Goal: Information Seeking & Learning: Learn about a topic

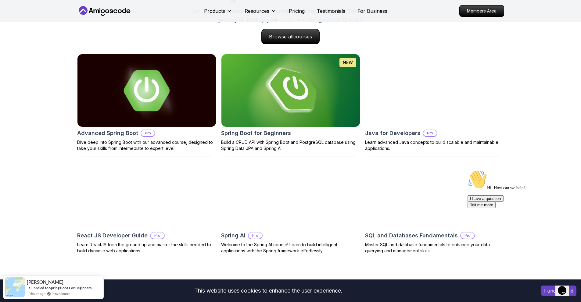
scroll to position [610, 0]
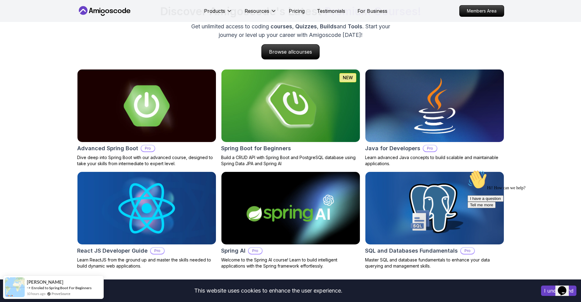
drag, startPoint x: 570, startPoint y: 215, endPoint x: 1035, endPoint y: 382, distance: 493.9
click at [468, 170] on icon "Chat attention grabber" at bounding box center [468, 170] width 0 height 0
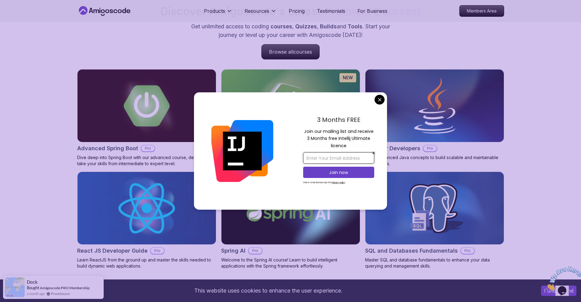
click at [345, 156] on input "email" at bounding box center [338, 157] width 71 height 11
click at [351, 158] on input "email" at bounding box center [338, 157] width 71 height 11
click at [322, 161] on input "email" at bounding box center [338, 157] width 71 height 11
type input "[PERSON_NAME][EMAIL_ADDRESS][DOMAIN_NAME]"
click at [344, 173] on p "Join now" at bounding box center [339, 173] width 58 height 6
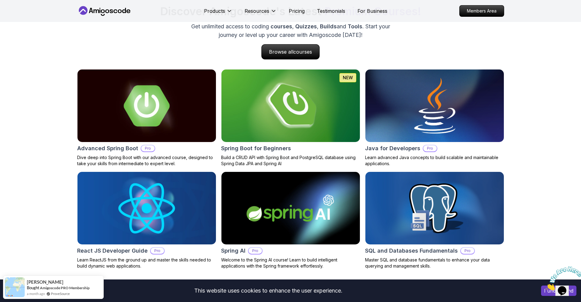
click at [287, 111] on img at bounding box center [290, 106] width 145 height 76
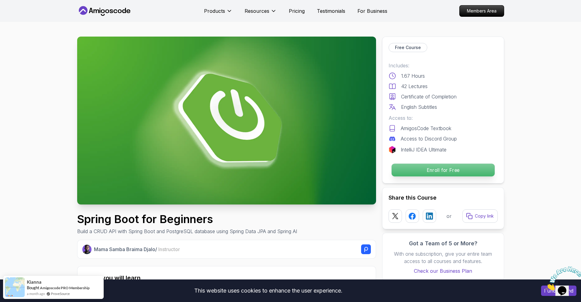
click at [437, 171] on p "Enroll for Free" at bounding box center [442, 170] width 103 height 13
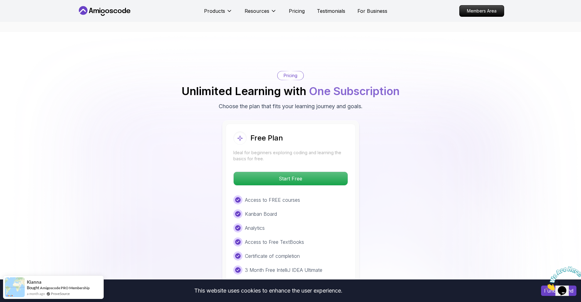
scroll to position [1198, 0]
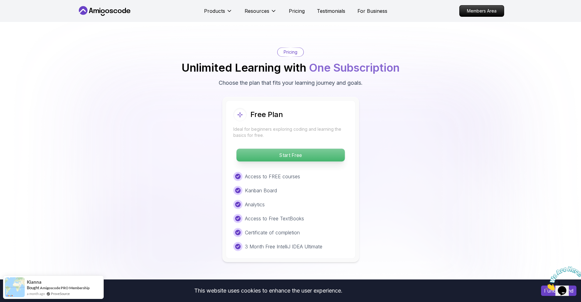
click at [285, 149] on p "Start Free" at bounding box center [290, 155] width 108 height 13
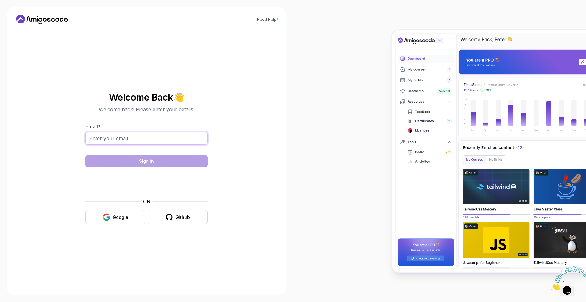
click at [152, 141] on input "Email *" at bounding box center [146, 138] width 122 height 13
type input "clive@stekautomotive.com"
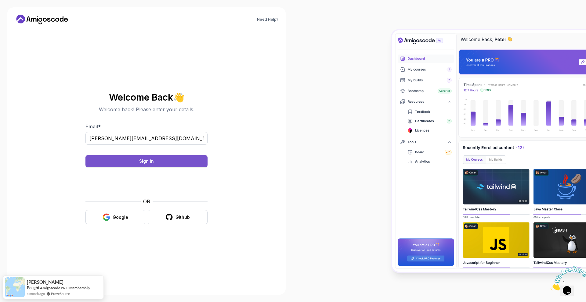
click at [134, 160] on button "Sign in" at bounding box center [146, 161] width 122 height 12
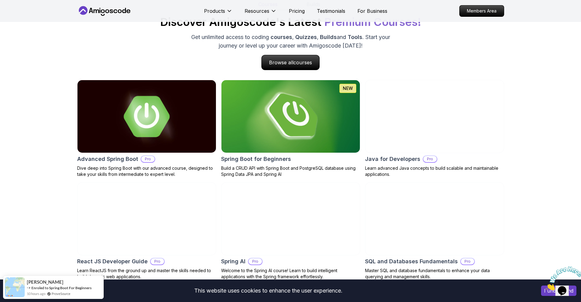
scroll to position [640, 0]
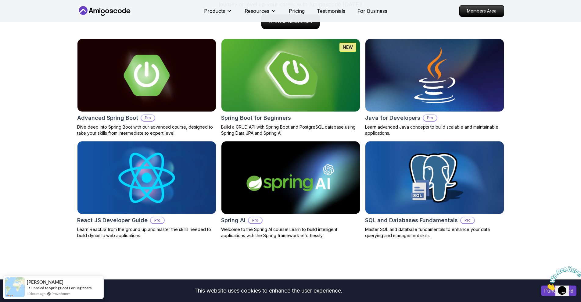
click at [295, 81] on img at bounding box center [290, 75] width 145 height 76
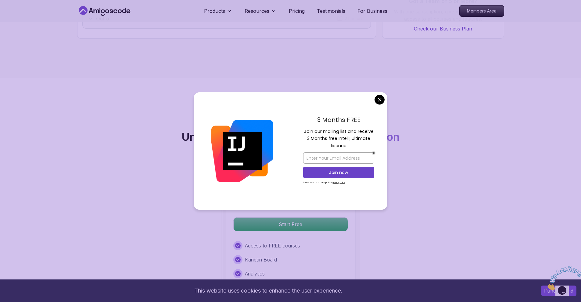
scroll to position [1189, 0]
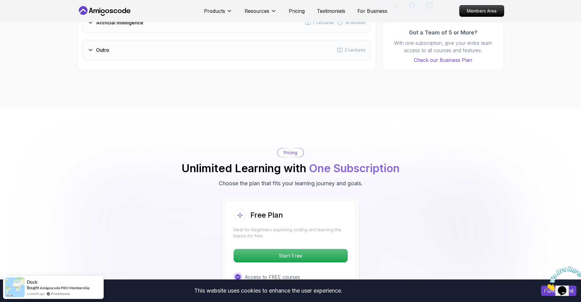
scroll to position [945, 0]
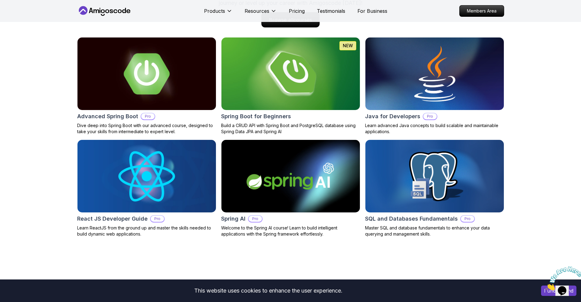
scroll to position [640, 0]
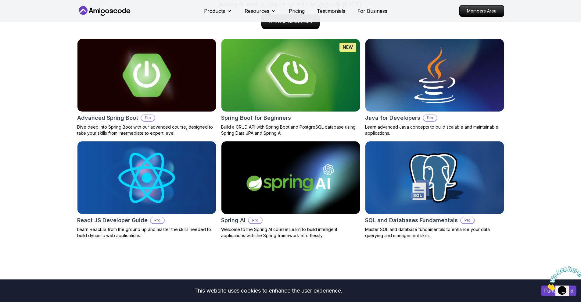
click at [174, 67] on img at bounding box center [146, 75] width 145 height 76
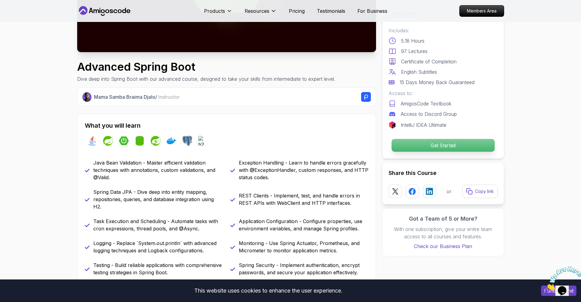
click at [421, 147] on p "Get Started" at bounding box center [442, 145] width 103 height 13
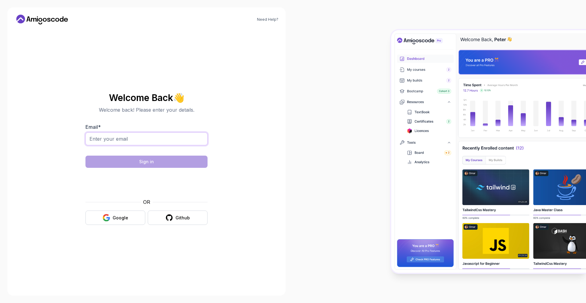
click at [118, 142] on input "Email *" at bounding box center [146, 138] width 122 height 13
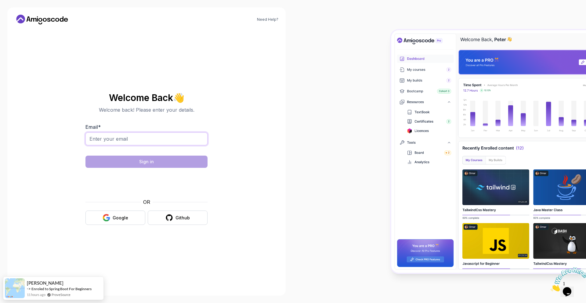
type input "[PERSON_NAME][EMAIL_ADDRESS][DOMAIN_NAME]"
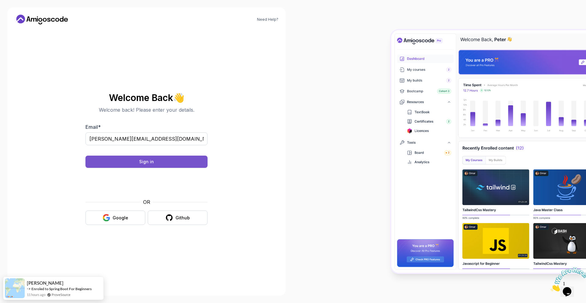
click at [145, 162] on div "Sign in" at bounding box center [146, 162] width 15 height 6
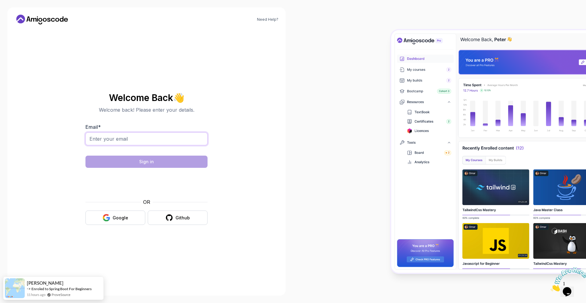
click at [168, 137] on input "Email *" at bounding box center [146, 138] width 122 height 13
type input "[PERSON_NAME][EMAIL_ADDRESS][DOMAIN_NAME]"
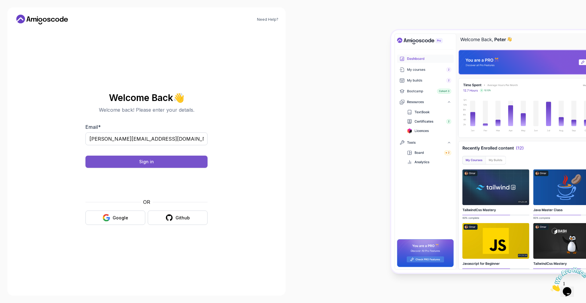
click at [163, 157] on button "Sign in" at bounding box center [146, 162] width 122 height 12
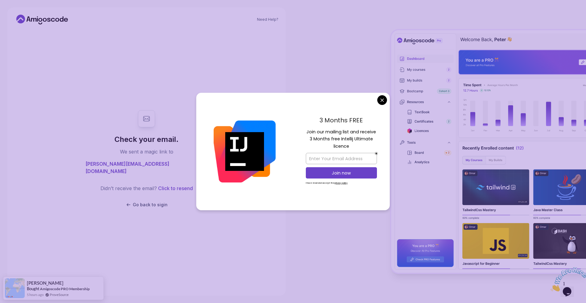
click at [384, 99] on body "Need Help? Check your email. We sent a magic link to clive@stekautomotive.com D…" at bounding box center [293, 151] width 586 height 303
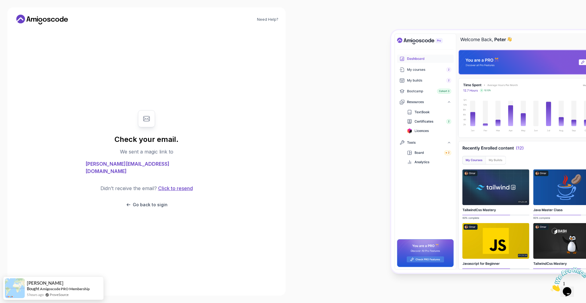
click at [170, 185] on button "Click to resend" at bounding box center [175, 188] width 36 height 7
click at [274, 18] on link "Need Help?" at bounding box center [267, 19] width 21 height 5
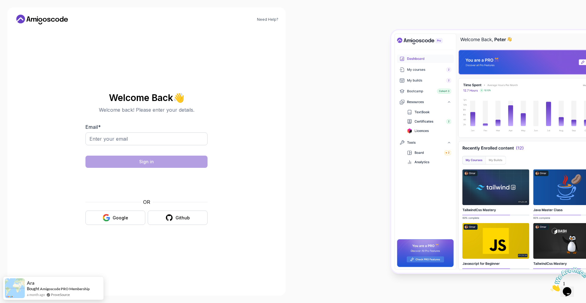
click at [172, 130] on div "Email *" at bounding box center [146, 137] width 122 height 29
click at [172, 140] on input "Email *" at bounding box center [146, 138] width 122 height 13
click at [224, 127] on section "Welcome Back 👋 Welcome back! Please enter your details. Email * Sign in OR Goog…" at bounding box center [146, 159] width 205 height 144
click at [50, 19] on icon at bounding box center [48, 20] width 3 height 4
click at [140, 142] on input "Email *" at bounding box center [146, 138] width 122 height 13
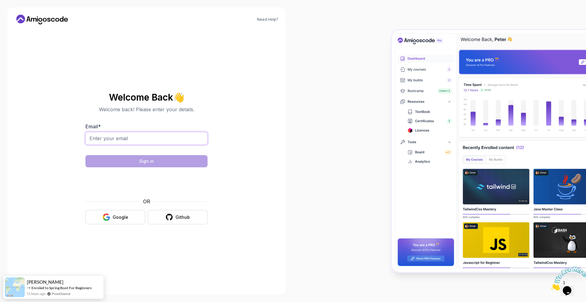
type input "[PERSON_NAME][EMAIL_ADDRESS][DOMAIN_NAME]"
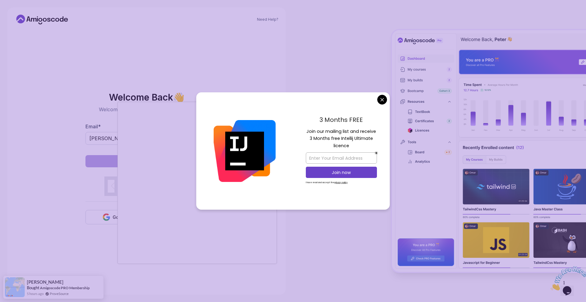
click at [383, 102] on body "Need Help? Welcome Back 👋 Welcome back! Please enter your details. Email * [EMA…" at bounding box center [293, 151] width 586 height 302
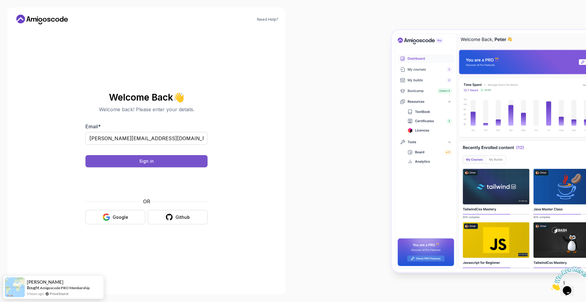
click at [140, 161] on div "Sign in" at bounding box center [146, 161] width 15 height 6
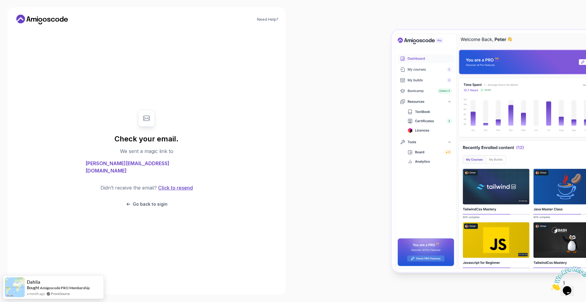
click at [168, 184] on button "Click to resend" at bounding box center [175, 187] width 36 height 7
click at [567, 287] on img at bounding box center [569, 279] width 38 height 24
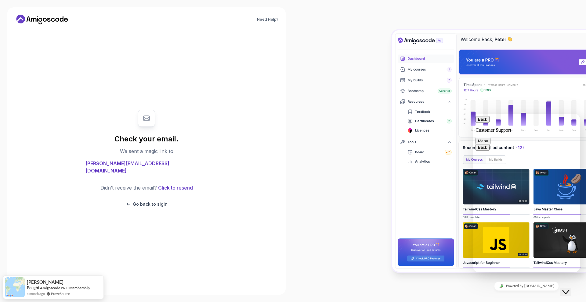
click at [473, 114] on div "Rate this chat Insert emoji" at bounding box center [473, 114] width 0 height 0
click at [473, 114] on textarea at bounding box center [473, 114] width 0 height 0
click at [359, 134] on div at bounding box center [439, 151] width 293 height 302
click at [569, 288] on icon "Close Chat This icon closes the chat window." at bounding box center [565, 291] width 7 height 7
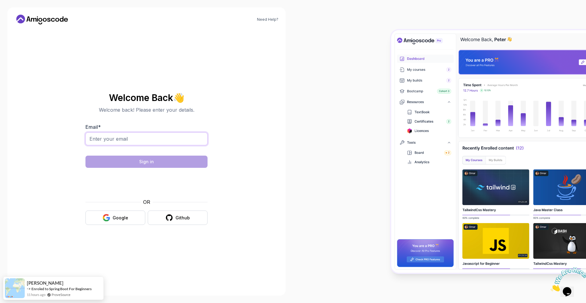
click at [153, 142] on input "Email *" at bounding box center [146, 138] width 122 height 13
type input "[PERSON_NAME][EMAIL_ADDRESS][DOMAIN_NAME]"
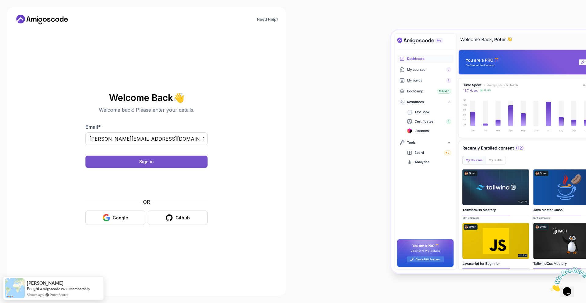
click at [163, 162] on button "Sign in" at bounding box center [146, 162] width 122 height 12
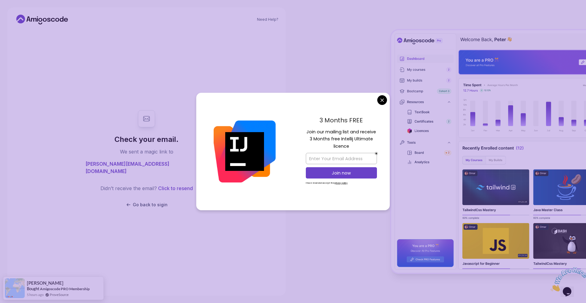
click at [382, 100] on body "Need Help? Check your email. We sent a magic link to clive@stekautomotive.com D…" at bounding box center [293, 151] width 586 height 303
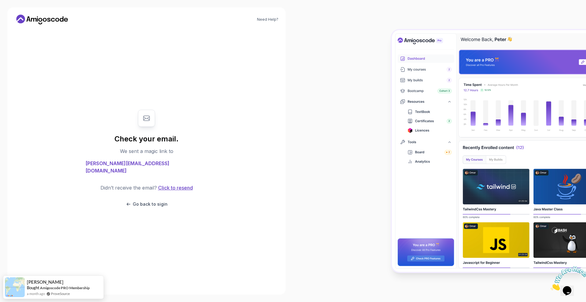
click at [179, 184] on button "Click to resend" at bounding box center [175, 187] width 36 height 7
click at [157, 184] on button "Click to resend" at bounding box center [175, 187] width 36 height 7
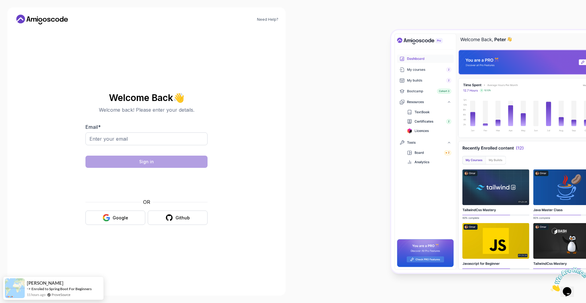
click at [129, 226] on div "Welcome Back 👋 Welcome back! Please enter your details. Email * Sign in OR Goog…" at bounding box center [146, 159] width 122 height 144
click at [129, 222] on button "Google" at bounding box center [115, 217] width 60 height 14
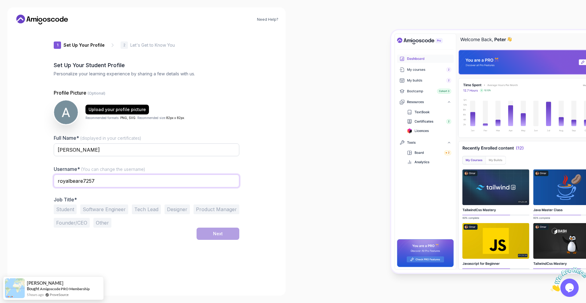
drag, startPoint x: 116, startPoint y: 177, endPoint x: 50, endPoint y: 175, distance: 65.9
click at [50, 175] on div "1 Set Up Your Profile 1 Set Up Your Profile 2 Let's Get to Know You Set Up Your…" at bounding box center [146, 158] width 205 height 259
click at [146, 267] on div "1 Set Up Your Profile 1 Set Up Your Profile 2 Let's Get to Know You Set Up Your…" at bounding box center [146, 158] width 185 height 259
click at [98, 214] on div "Student Software Engineer Tech Lead Designer Product Manager Founder/CEO Other" at bounding box center [146, 215] width 185 height 23
click at [100, 211] on button "Software Engineer" at bounding box center [104, 209] width 48 height 10
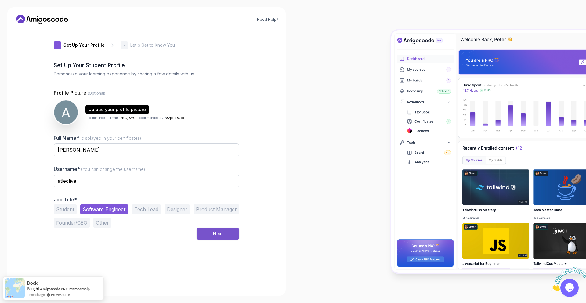
click at [218, 234] on div "Next" at bounding box center [218, 234] width 10 height 6
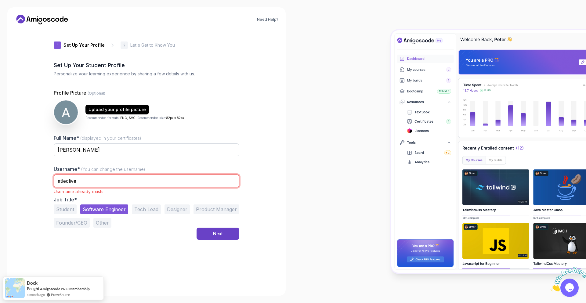
click at [108, 179] on input "atleclive" at bounding box center [146, 180] width 185 height 13
type input "atleclive2000"
click at [217, 231] on button "Next" at bounding box center [217, 234] width 43 height 12
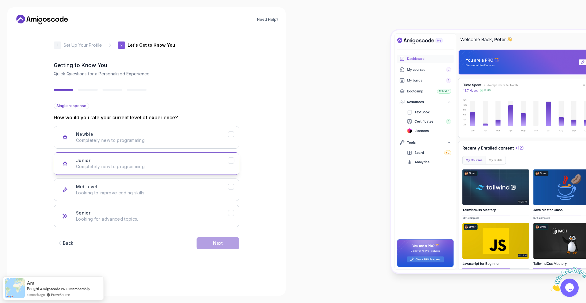
click at [198, 164] on p "Completely new to programming." at bounding box center [152, 166] width 152 height 6
drag, startPoint x: 204, startPoint y: 196, endPoint x: 211, endPoint y: 185, distance: 13.8
click at [203, 196] on button "Mid-level Looking to improve coding skills." at bounding box center [146, 189] width 185 height 23
click at [217, 242] on div "Next" at bounding box center [218, 243] width 10 height 6
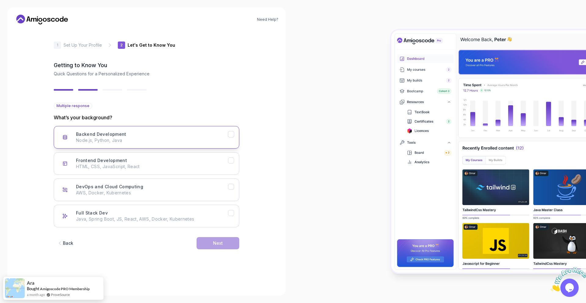
click at [202, 146] on button "Backend Development Node.js, Python, Java" at bounding box center [146, 137] width 185 height 23
click at [204, 164] on p "HTML, CSS, JavaScript, React" at bounding box center [152, 166] width 152 height 6
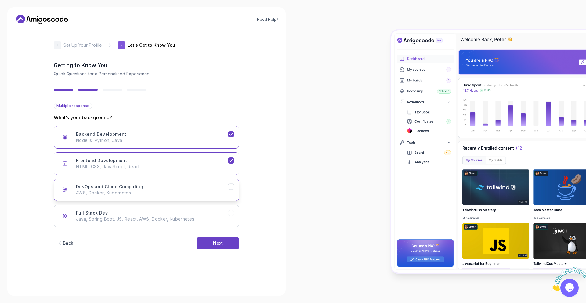
click at [208, 189] on div "DevOps and Cloud Computing AWS, Docker, Kubernetes" at bounding box center [152, 190] width 152 height 12
drag, startPoint x: 210, startPoint y: 212, endPoint x: 213, endPoint y: 220, distance: 8.9
click at [210, 213] on div "Full Stack Dev Java, Spring Boot, JS, React, AWS, Docker, Kubernetes" at bounding box center [152, 216] width 152 height 12
click at [218, 244] on div "Next" at bounding box center [218, 243] width 10 height 6
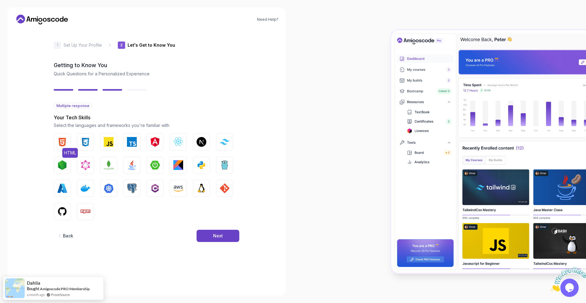
click at [63, 138] on img "button" at bounding box center [62, 142] width 10 height 10
click at [87, 142] on img "button" at bounding box center [86, 142] width 10 height 10
click at [109, 144] on img "button" at bounding box center [109, 142] width 10 height 10
click at [126, 142] on button "TypeScript" at bounding box center [131, 141] width 17 height 17
click at [183, 142] on button "React.js" at bounding box center [178, 141] width 17 height 17
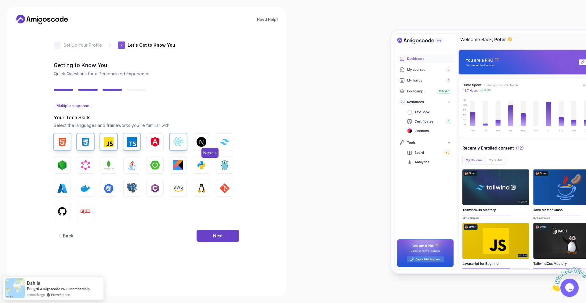
click at [196, 140] on button "Next.js" at bounding box center [201, 141] width 17 height 17
click at [206, 142] on img "button" at bounding box center [201, 142] width 10 height 10
click at [225, 142] on img "button" at bounding box center [225, 142] width 10 height 6
click at [63, 167] on img "button" at bounding box center [62, 165] width 10 height 10
click at [111, 162] on img "button" at bounding box center [109, 165] width 10 height 10
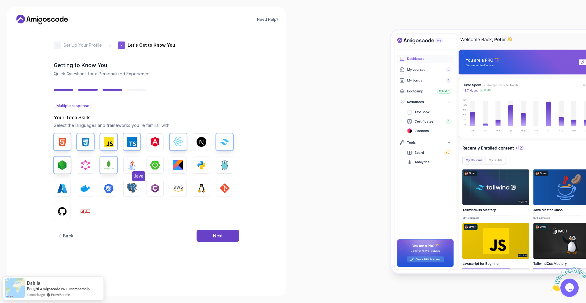
click at [130, 163] on img "button" at bounding box center [132, 165] width 10 height 10
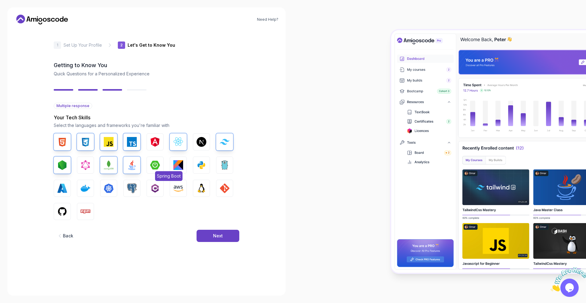
click at [150, 162] on img "button" at bounding box center [155, 165] width 10 height 10
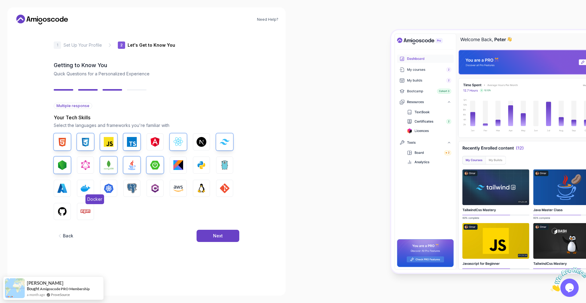
click at [91, 186] on button "Docker" at bounding box center [85, 188] width 17 height 17
click at [109, 185] on img "button" at bounding box center [109, 188] width 10 height 10
click at [123, 185] on div "HTML CSS JavaScript TypeScript Angular React.js Next.js Tailwind CSS Node.js Gr…" at bounding box center [146, 176] width 185 height 87
click at [128, 185] on img "button" at bounding box center [132, 188] width 10 height 10
click at [174, 191] on img "button" at bounding box center [178, 188] width 10 height 10
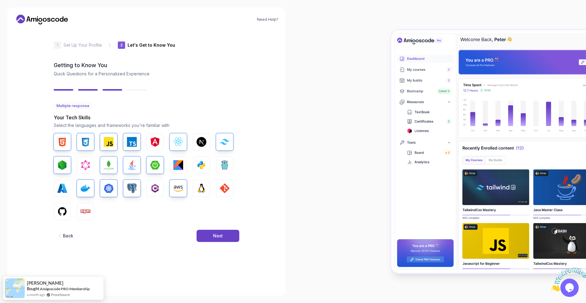
click at [213, 192] on div "HTML CSS JavaScript TypeScript Angular React.js Next.js Tailwind CSS Node.js Gr…" at bounding box center [146, 176] width 185 height 87
click at [219, 190] on button "GIT" at bounding box center [224, 188] width 17 height 17
click at [202, 188] on img "button" at bounding box center [201, 188] width 10 height 10
click at [82, 215] on img "button" at bounding box center [86, 211] width 10 height 10
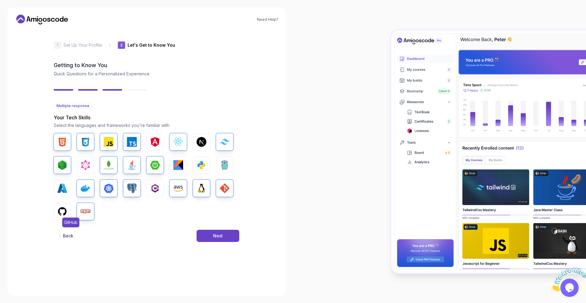
click at [63, 212] on img "button" at bounding box center [62, 211] width 10 height 10
click at [213, 238] on div "Next" at bounding box center [218, 236] width 10 height 6
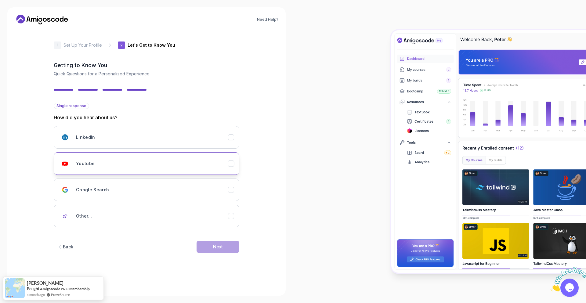
click at [154, 166] on div "Youtube" at bounding box center [152, 163] width 152 height 12
click at [216, 246] on div "Next" at bounding box center [218, 247] width 10 height 6
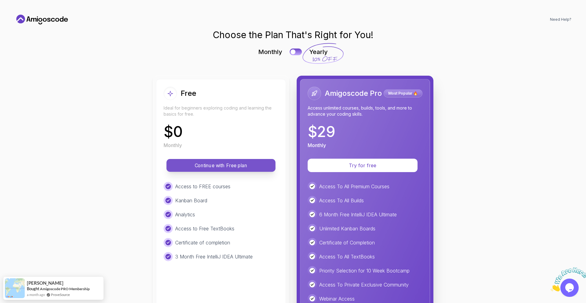
click at [216, 169] on p "Continue with Free plan" at bounding box center [220, 165] width 95 height 7
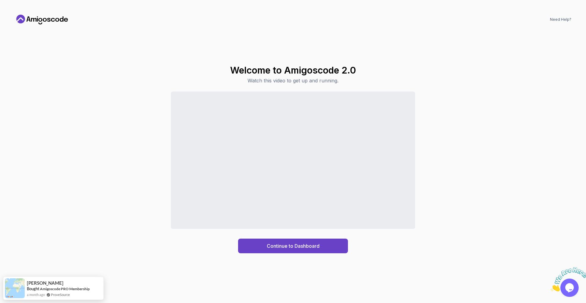
click at [472, 162] on div "Continue to Dashboard" at bounding box center [293, 172] width 556 height 162
click at [326, 242] on button "Continue to Dashboard" at bounding box center [293, 245] width 110 height 15
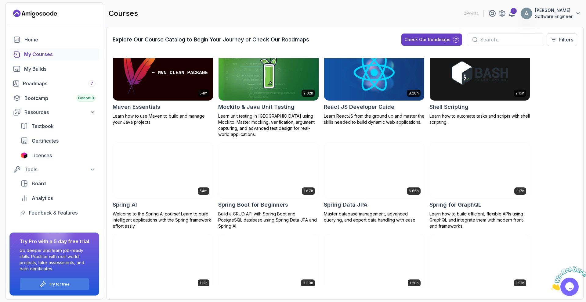
scroll to position [762, 0]
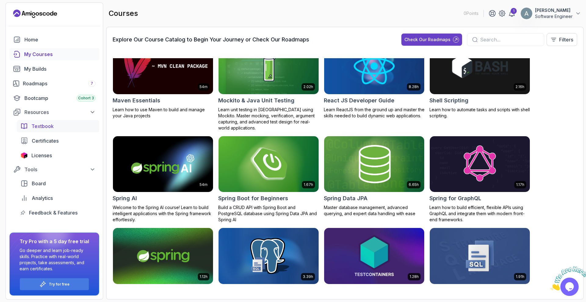
click at [60, 123] on div "Textbook" at bounding box center [63, 126] width 64 height 7
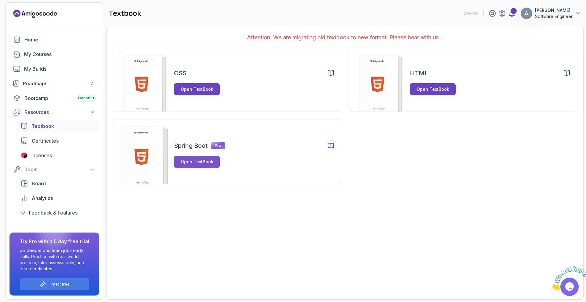
click at [208, 163] on div "Open TextBook" at bounding box center [197, 162] width 33 height 6
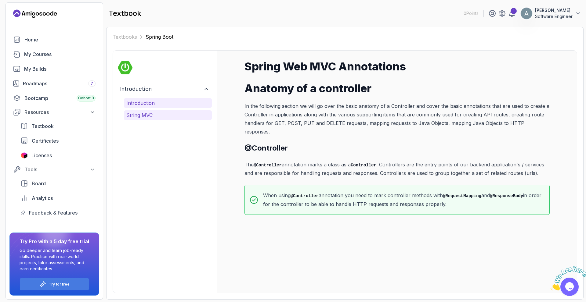
click at [173, 117] on p "String MVC" at bounding box center [167, 115] width 83 height 7
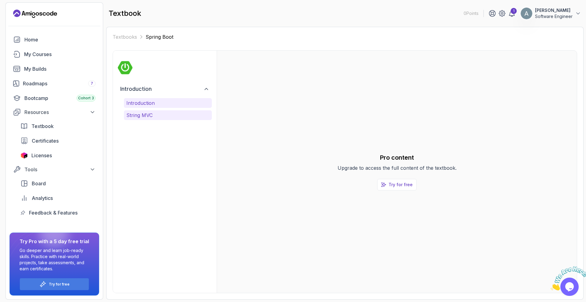
click at [183, 102] on p "Introduction" at bounding box center [167, 102] width 83 height 7
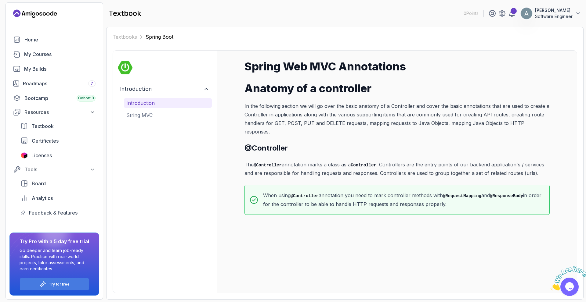
click at [550, 286] on icon "Close" at bounding box center [550, 288] width 0 height 5
click at [67, 100] on div "Bootcamp Cohort 3" at bounding box center [59, 98] width 71 height 7
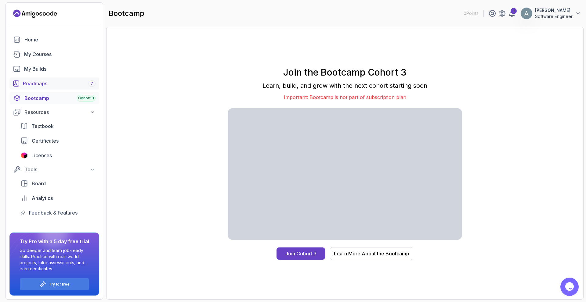
click at [32, 85] on div "Roadmaps 7" at bounding box center [59, 83] width 73 height 7
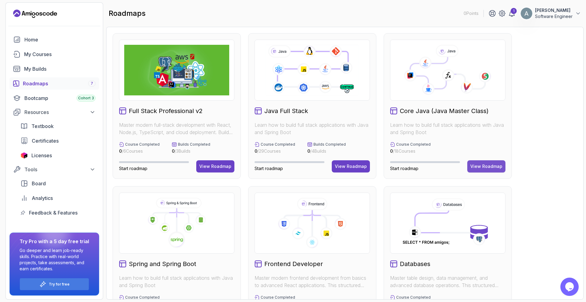
click at [483, 163] on div "View Roadmap" at bounding box center [486, 166] width 32 height 6
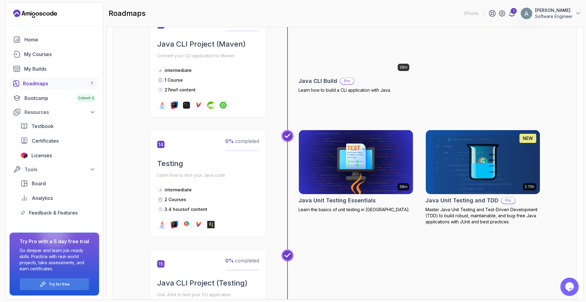
scroll to position [1701, 0]
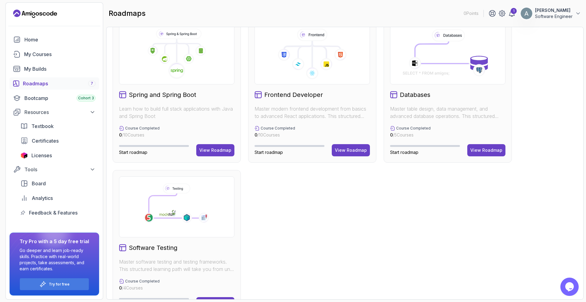
scroll to position [183, 0]
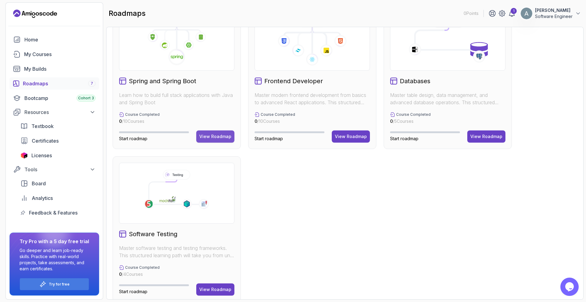
click at [217, 139] on div "View Roadmap" at bounding box center [215, 137] width 32 height 6
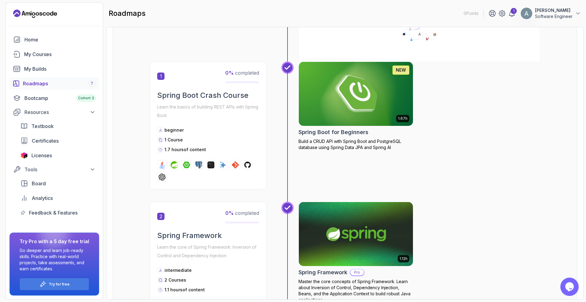
scroll to position [91, 0]
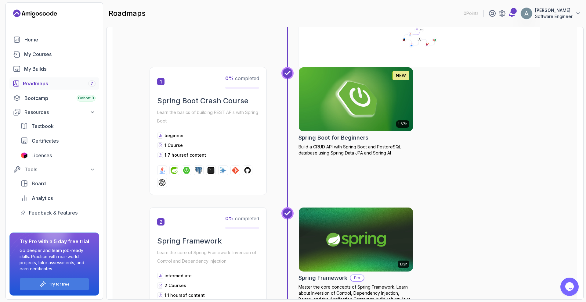
click at [511, 16] on icon at bounding box center [511, 13] width 5 height 6
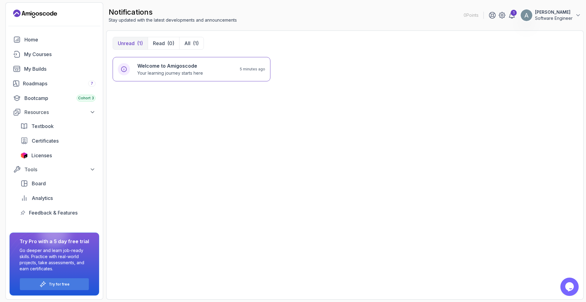
click at [560, 14] on p "[PERSON_NAME]" at bounding box center [554, 12] width 38 height 6
click at [383, 100] on div "Welcome to Amigoscode Your learning journey starts here 5 minutes ago" at bounding box center [345, 175] width 464 height 236
click at [63, 57] on div "My Courses" at bounding box center [59, 54] width 71 height 7
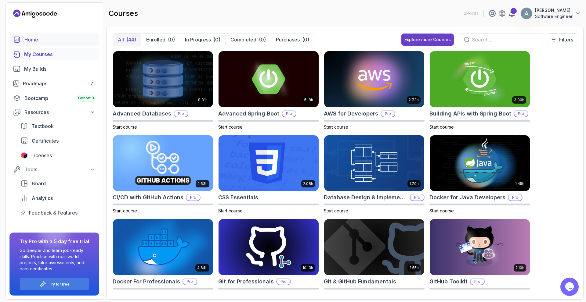
click at [41, 41] on div "Home" at bounding box center [59, 39] width 71 height 7
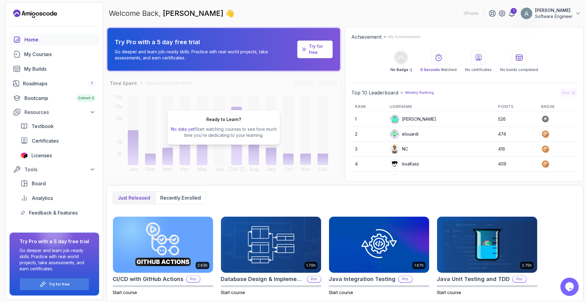
scroll to position [89, 0]
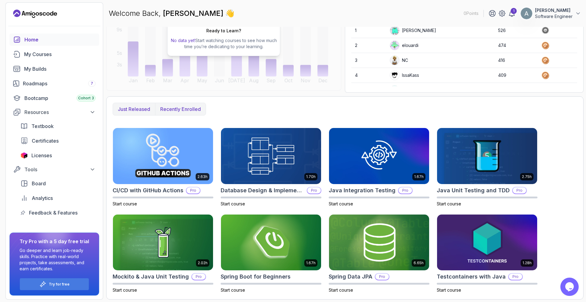
click at [191, 105] on button "Recently enrolled" at bounding box center [180, 109] width 51 height 12
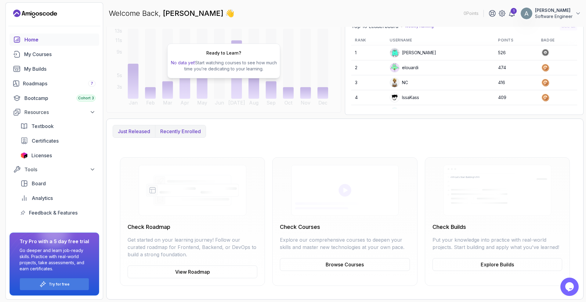
click at [141, 132] on p "Just released" at bounding box center [134, 131] width 32 height 7
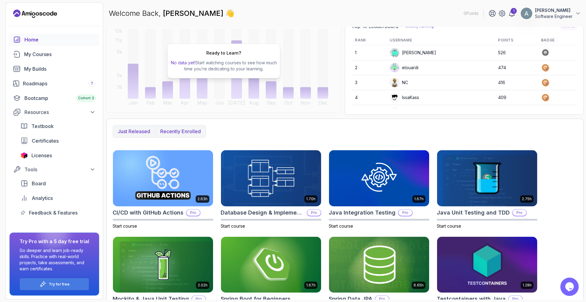
click at [161, 131] on p "Recently enrolled" at bounding box center [180, 131] width 41 height 7
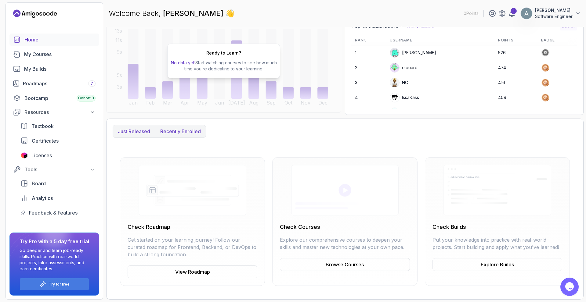
click at [138, 131] on p "Just released" at bounding box center [134, 131] width 32 height 7
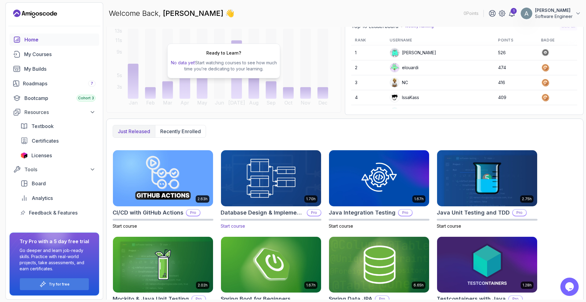
scroll to position [89, 0]
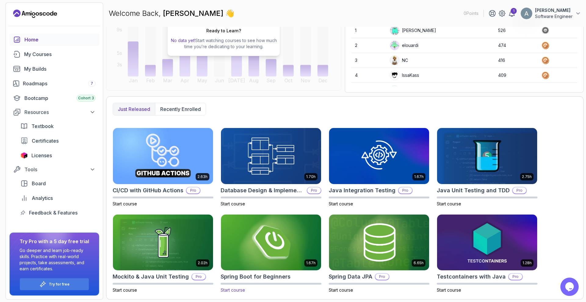
click at [276, 237] on img at bounding box center [270, 242] width 105 height 59
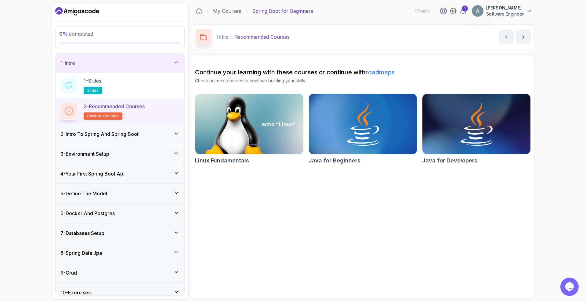
click at [146, 136] on div "2 - Intro To Spring And Spring Boot" at bounding box center [119, 134] width 119 height 7
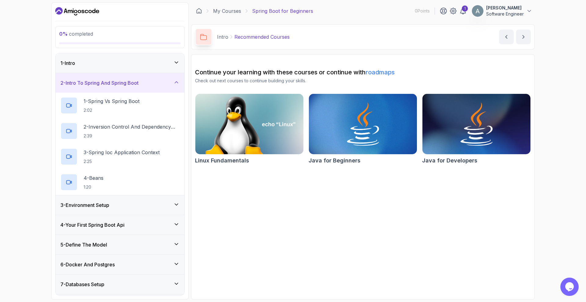
click at [149, 66] on div "1 - Intro" at bounding box center [119, 62] width 119 height 7
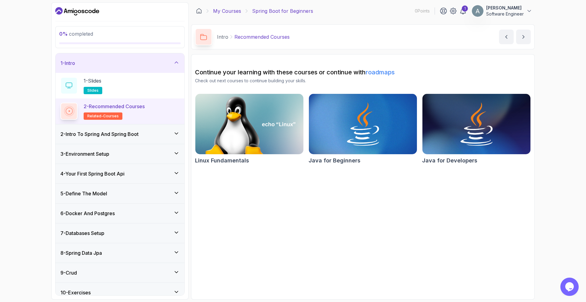
click at [221, 12] on link "My Courses" at bounding box center [227, 10] width 28 height 7
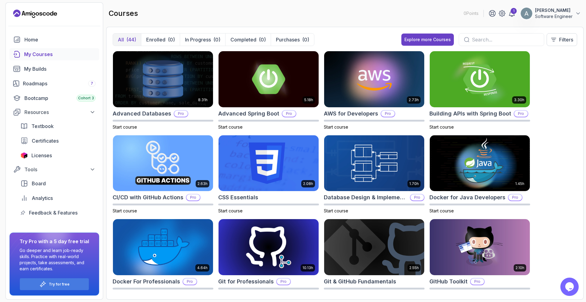
click at [554, 16] on p "Software Engineer" at bounding box center [554, 16] width 38 height 6
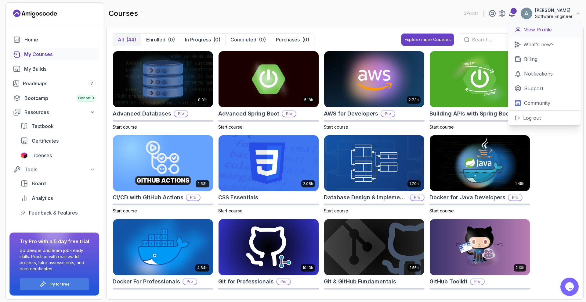
click at [537, 31] on p "View Profile" at bounding box center [538, 29] width 28 height 7
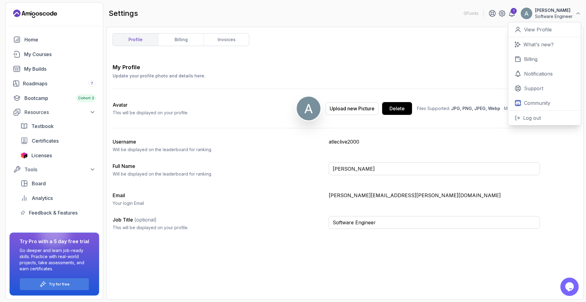
click at [349, 251] on div "My Profile Update your profile photo and details here. Save Avatar This will be…" at bounding box center [345, 178] width 464 height 230
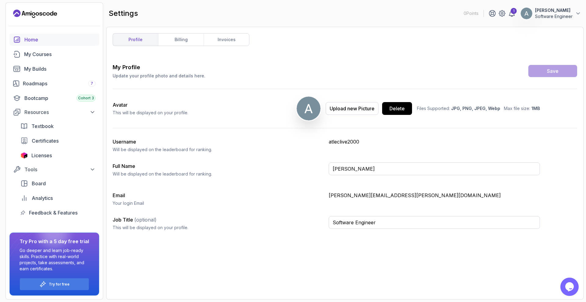
click at [55, 40] on div "Home" at bounding box center [59, 39] width 71 height 7
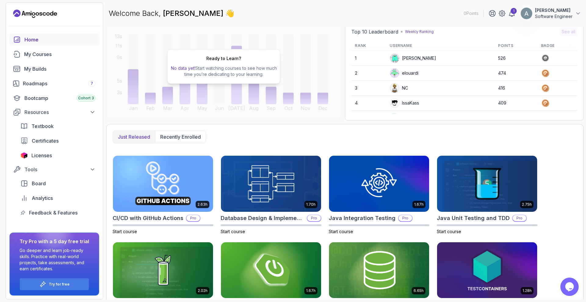
scroll to position [89, 0]
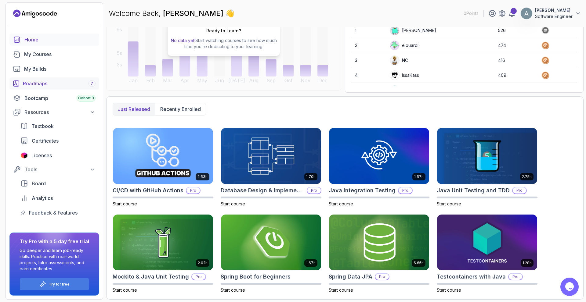
click at [78, 88] on link "Roadmaps 7" at bounding box center [54, 83] width 90 height 12
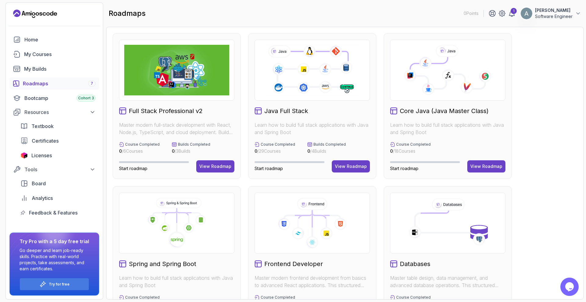
scroll to position [192, 0]
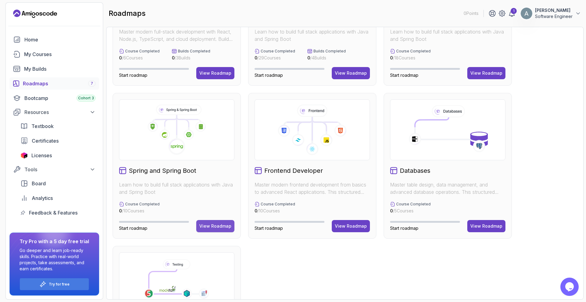
scroll to position [131, 0]
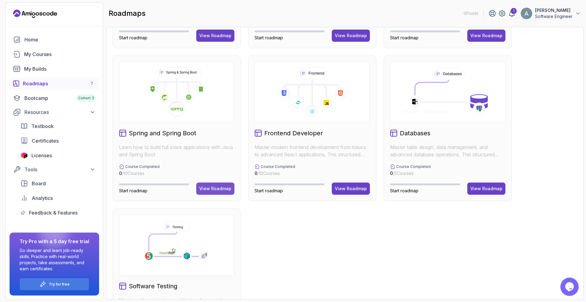
click at [219, 188] on div "View Roadmap" at bounding box center [215, 189] width 32 height 6
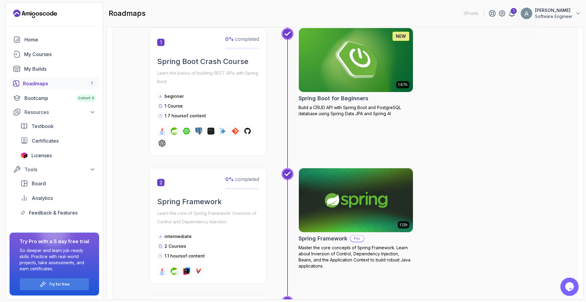
scroll to position [9, 0]
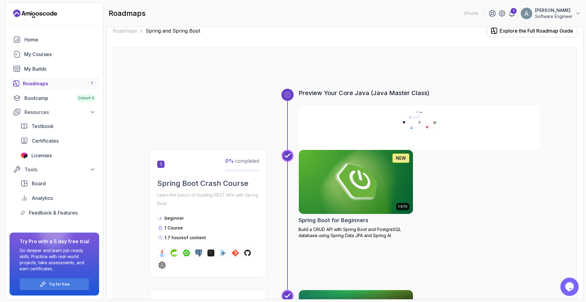
click at [513, 17] on div "1 Atle Clive Software Engineer" at bounding box center [534, 13] width 92 height 12
click at [514, 13] on div "1" at bounding box center [513, 11] width 6 height 6
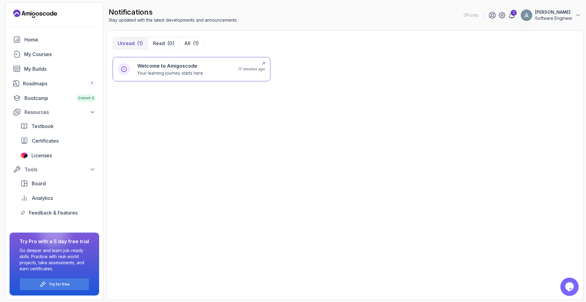
click at [212, 66] on div "Welcome to Amigoscode Your learning journey starts here" at bounding box center [183, 69] width 93 height 14
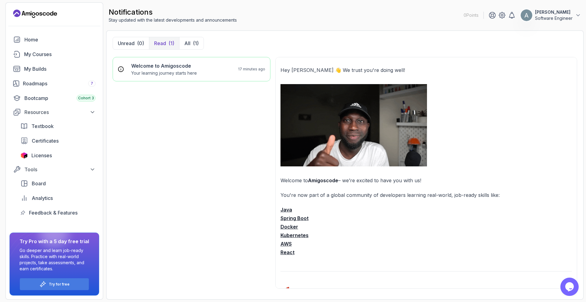
drag, startPoint x: 249, startPoint y: 165, endPoint x: 104, endPoint y: 83, distance: 166.6
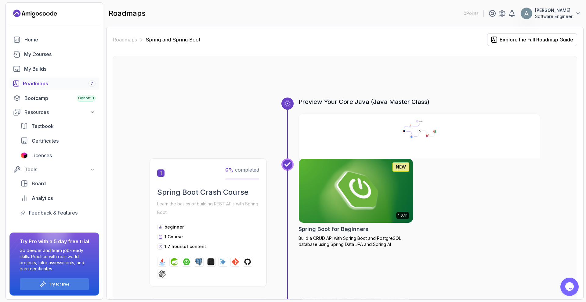
click at [351, 179] on img at bounding box center [356, 190] width 120 height 67
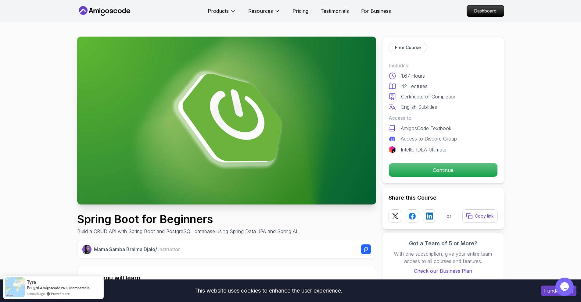
click at [546, 292] on button "I understand" at bounding box center [558, 291] width 35 height 10
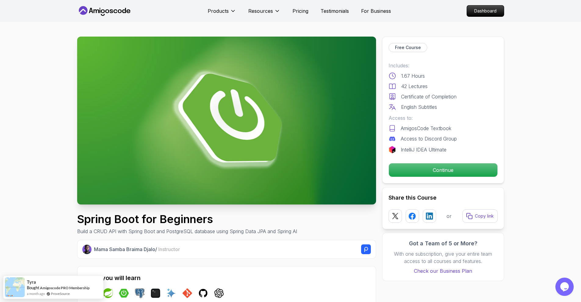
drag, startPoint x: 51, startPoint y: 273, endPoint x: 30, endPoint y: 226, distance: 51.6
drag, startPoint x: 67, startPoint y: 281, endPoint x: 48, endPoint y: 220, distance: 63.1
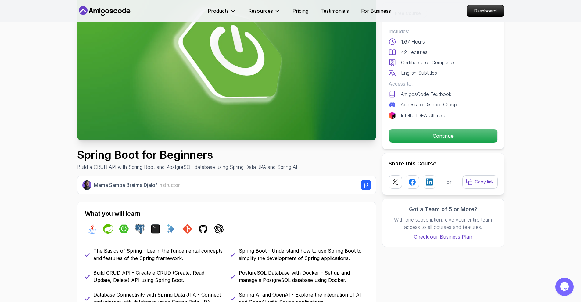
scroll to position [213, 0]
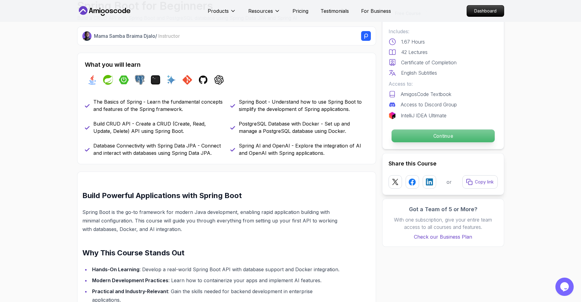
click at [425, 137] on p "Continue" at bounding box center [442, 136] width 103 height 13
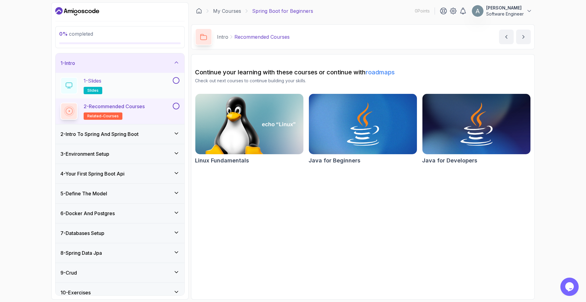
click at [155, 86] on div "1 - Slides slides" at bounding box center [115, 85] width 111 height 17
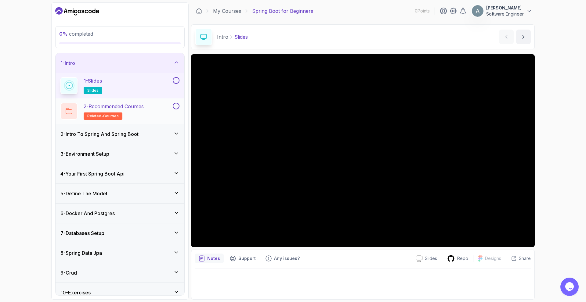
click at [132, 117] on h2 "2 - Recommended Courses related-courses" at bounding box center [114, 111] width 60 height 17
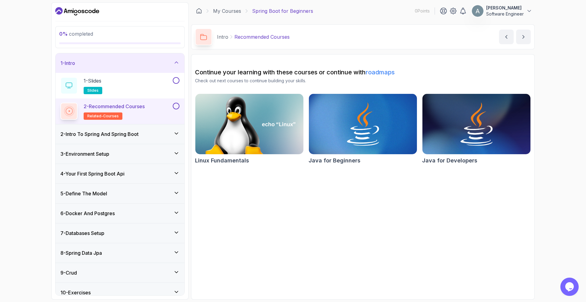
click at [159, 138] on div "2 - Intro To Spring And Spring Boot" at bounding box center [120, 134] width 129 height 20
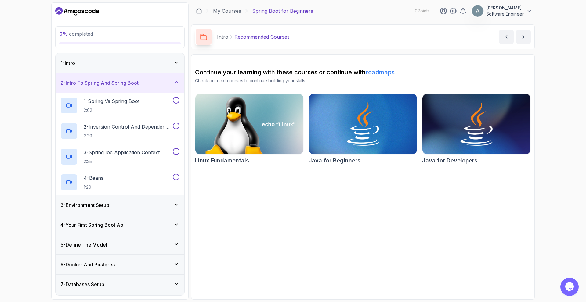
click at [176, 65] on icon at bounding box center [176, 62] width 6 height 6
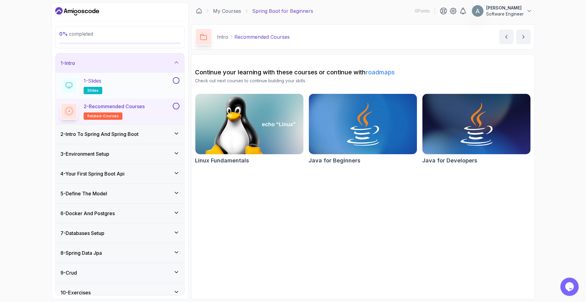
click at [174, 85] on button "1 - Slides slides" at bounding box center [119, 85] width 119 height 17
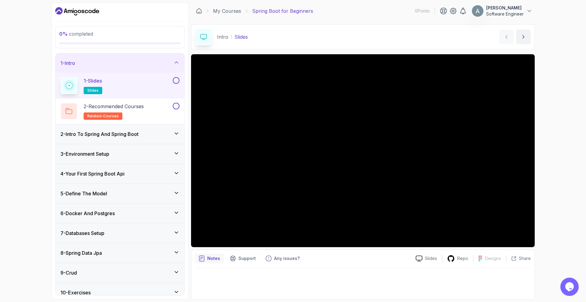
click at [176, 81] on button at bounding box center [176, 80] width 7 height 7
click at [519, 37] on button "next content" at bounding box center [523, 37] width 15 height 15
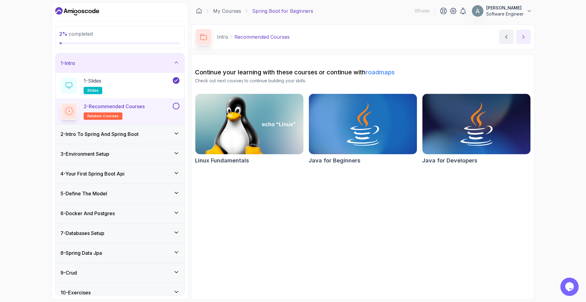
click at [521, 34] on icon "next content" at bounding box center [523, 37] width 6 height 6
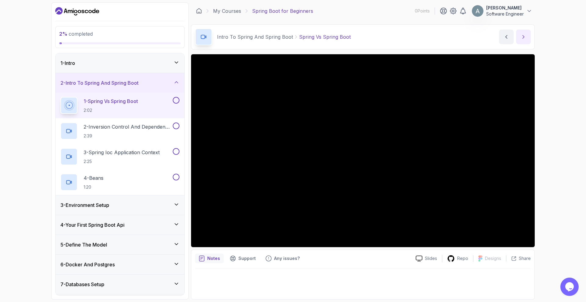
click at [523, 38] on icon "next content" at bounding box center [523, 37] width 6 height 6
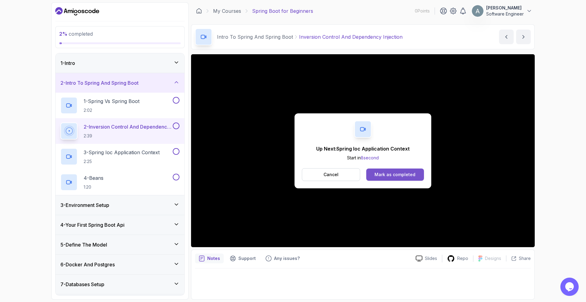
click at [382, 176] on div "Mark as completed" at bounding box center [394, 175] width 41 height 6
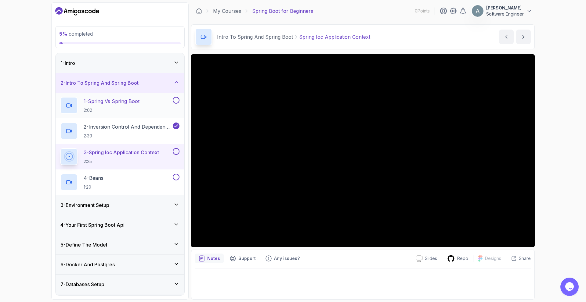
click at [149, 96] on div "1 - Spring Vs Spring Boot 2:02" at bounding box center [120, 106] width 129 height 26
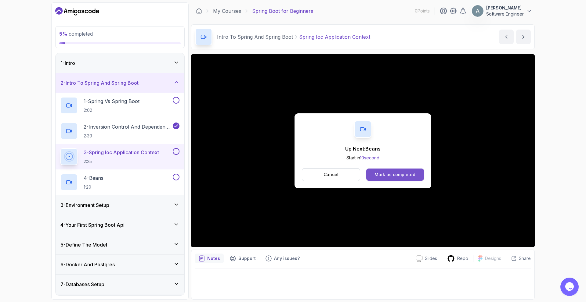
click at [403, 173] on div "Mark as completed" at bounding box center [394, 175] width 41 height 6
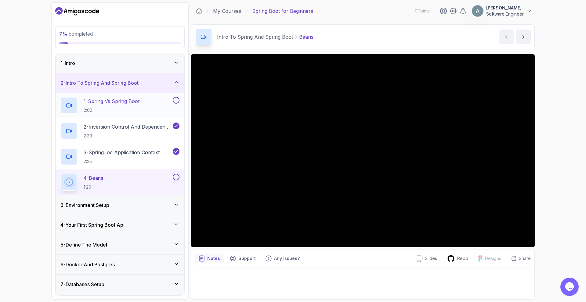
click at [143, 107] on div "1 - Spring Vs Spring Boot 2:02" at bounding box center [115, 105] width 111 height 17
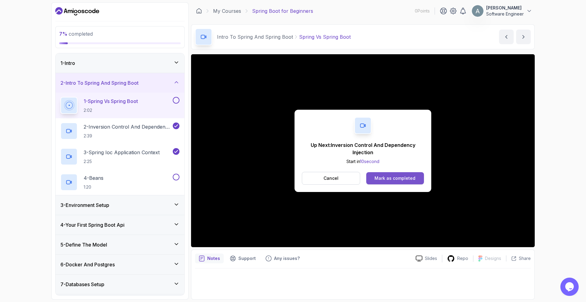
click at [397, 180] on div "Mark as completed" at bounding box center [394, 178] width 41 height 6
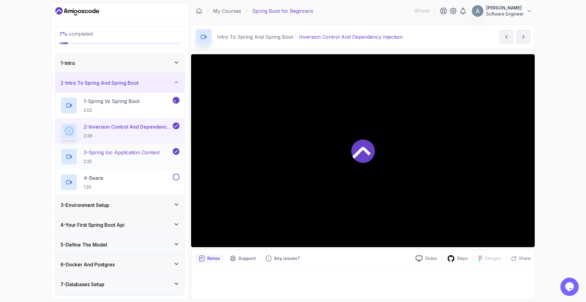
click at [138, 154] on p "3 - Spring Ioc Application Context" at bounding box center [122, 152] width 76 height 7
